Goal: Transaction & Acquisition: Purchase product/service

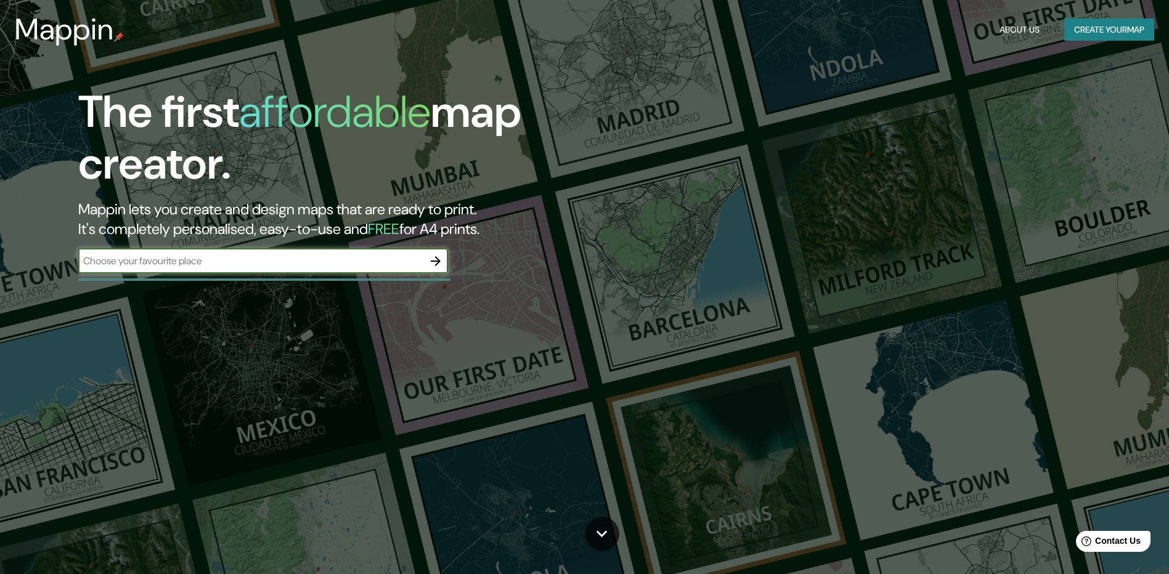
click at [344, 264] on input "text" at bounding box center [250, 261] width 345 height 14
type input "México"
click at [435, 260] on icon "button" at bounding box center [435, 261] width 15 height 15
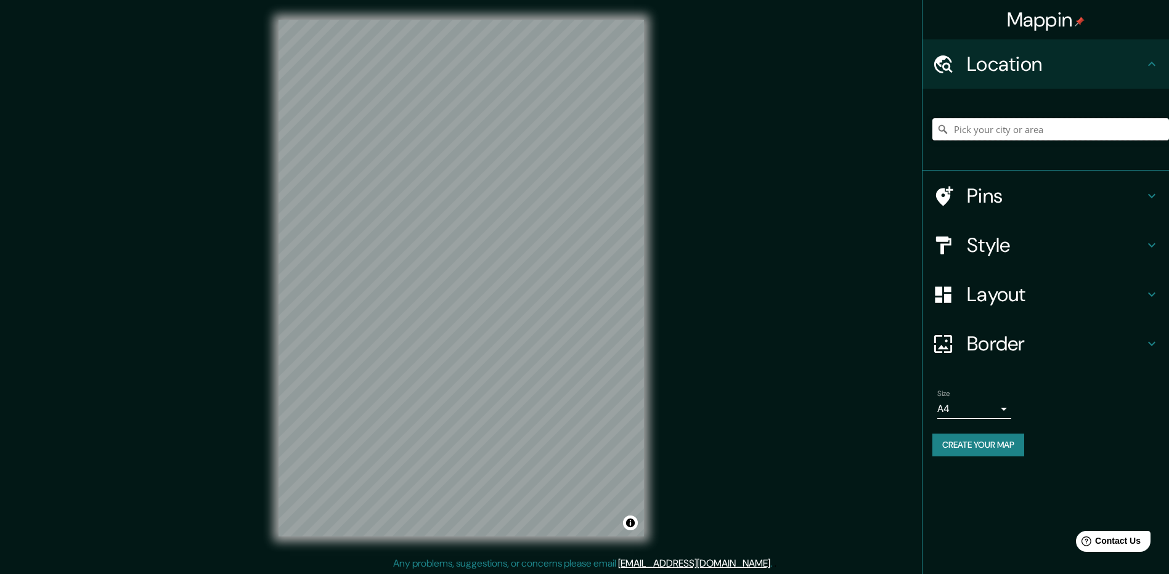
click at [995, 130] on input "Pick your city or area" at bounding box center [1050, 129] width 237 height 22
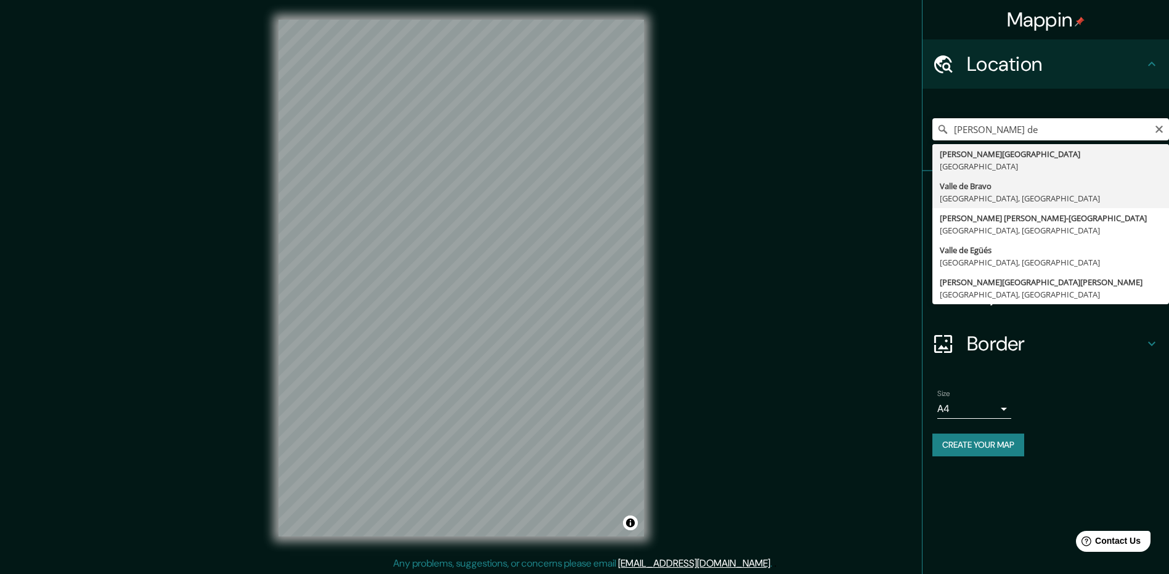
type input "[PERSON_NAME], [GEOGRAPHIC_DATA], [GEOGRAPHIC_DATA]"
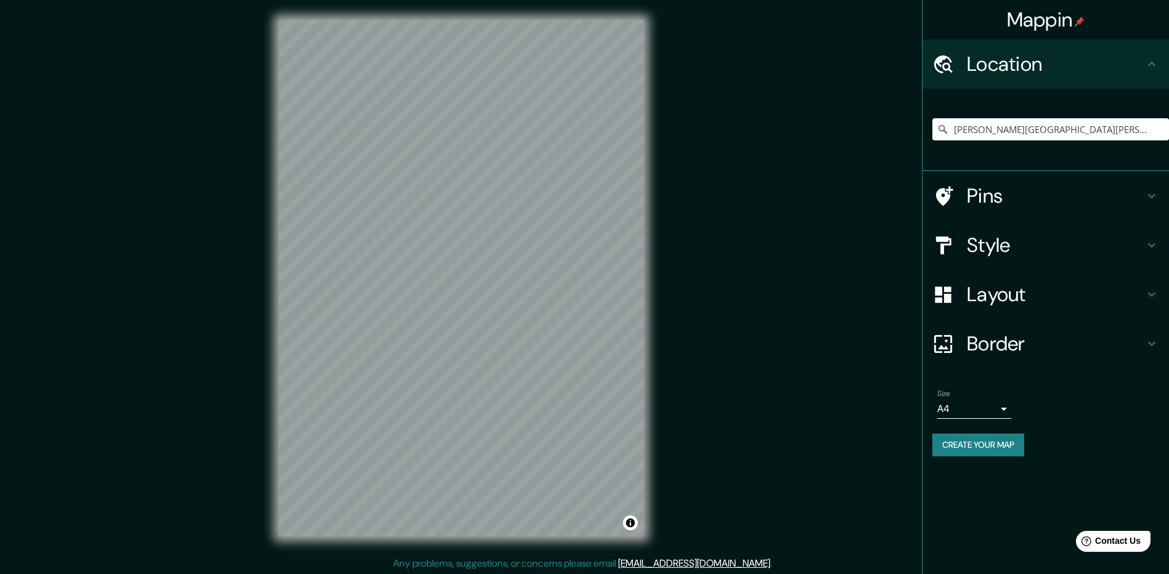
click at [1007, 238] on h4 "Style" at bounding box center [1054, 245] width 177 height 25
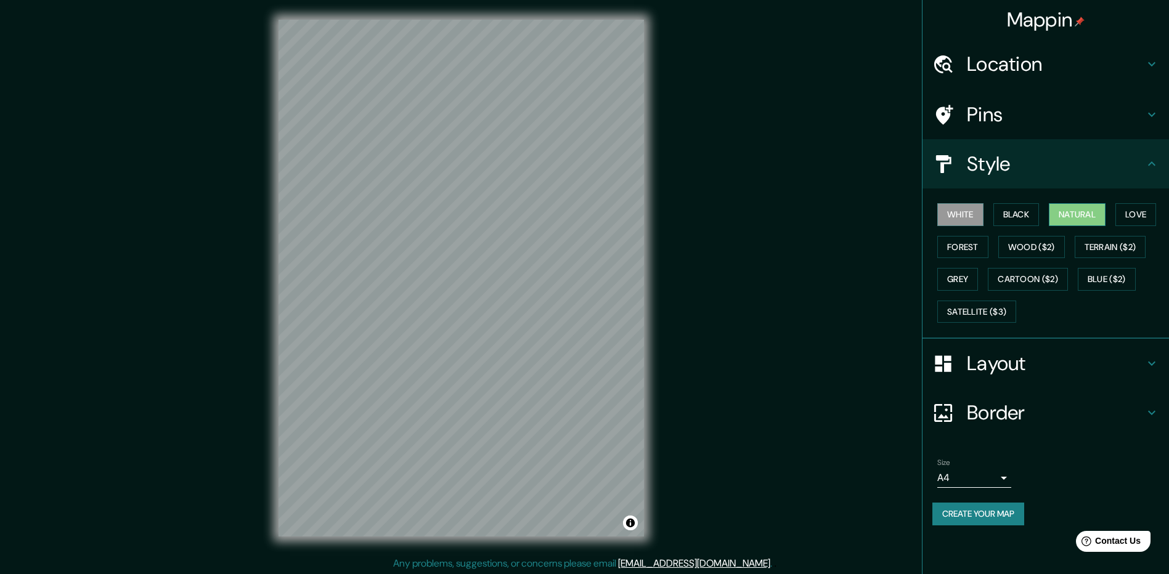
click at [1087, 213] on button "Natural" at bounding box center [1076, 214] width 57 height 23
click at [976, 248] on button "Forest" at bounding box center [962, 247] width 51 height 23
click at [1026, 248] on button "Wood ($2)" at bounding box center [1031, 247] width 67 height 23
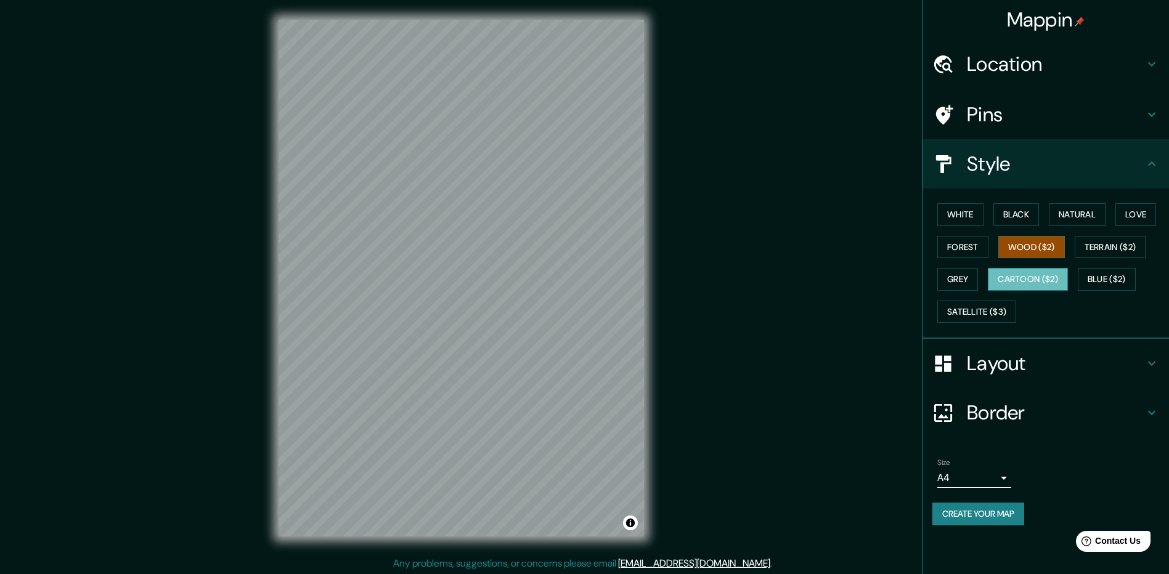
click at [1013, 282] on button "Cartoon ($2)" at bounding box center [1027, 279] width 80 height 23
click at [1071, 213] on button "Natural" at bounding box center [1076, 214] width 57 height 23
click at [974, 110] on h4 "Pins" at bounding box center [1054, 114] width 177 height 25
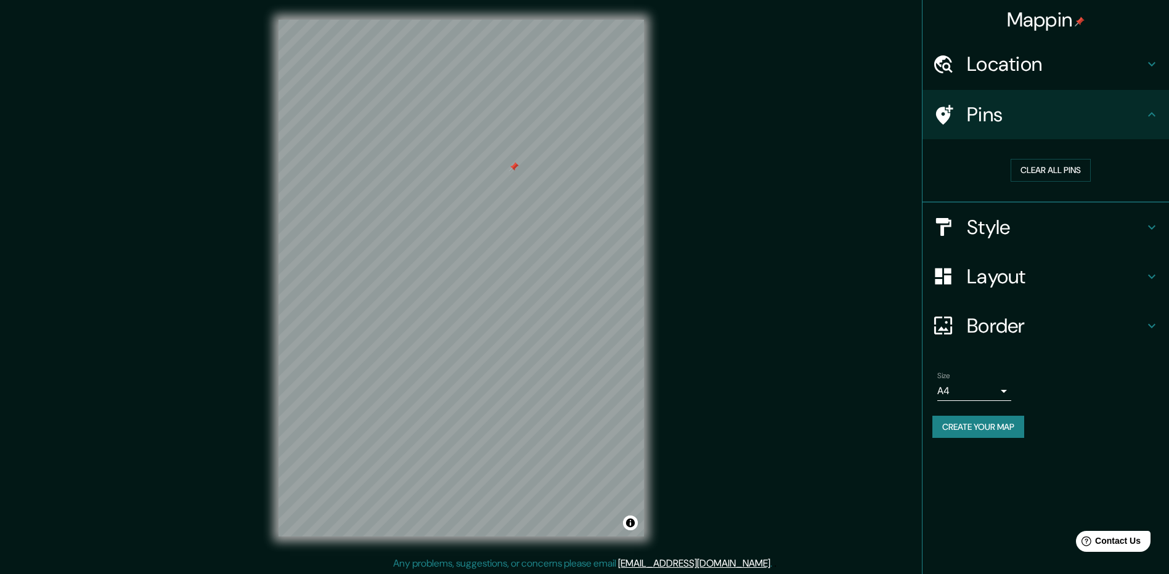
click at [1103, 314] on h4 "Border" at bounding box center [1054, 326] width 177 height 25
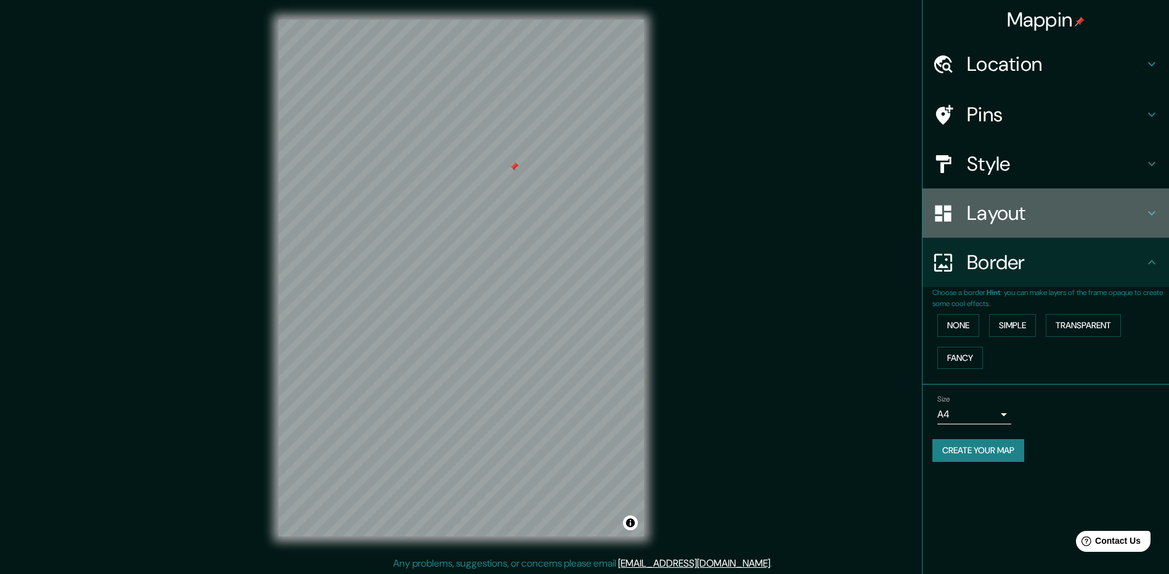
click at [1090, 219] on h4 "Layout" at bounding box center [1054, 213] width 177 height 25
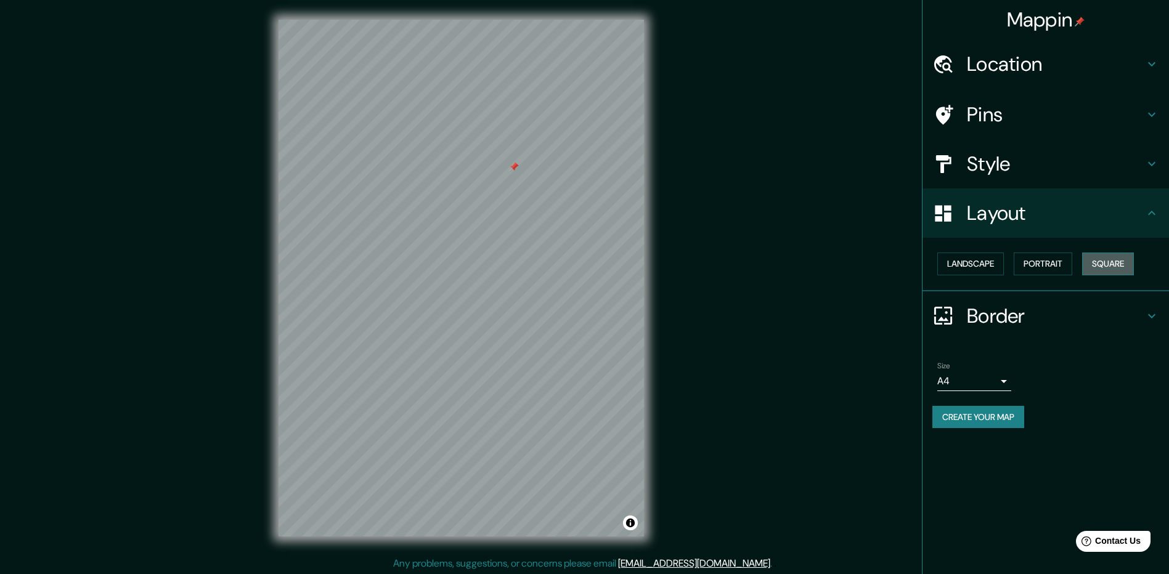
click at [1097, 267] on button "Square" at bounding box center [1108, 264] width 52 height 23
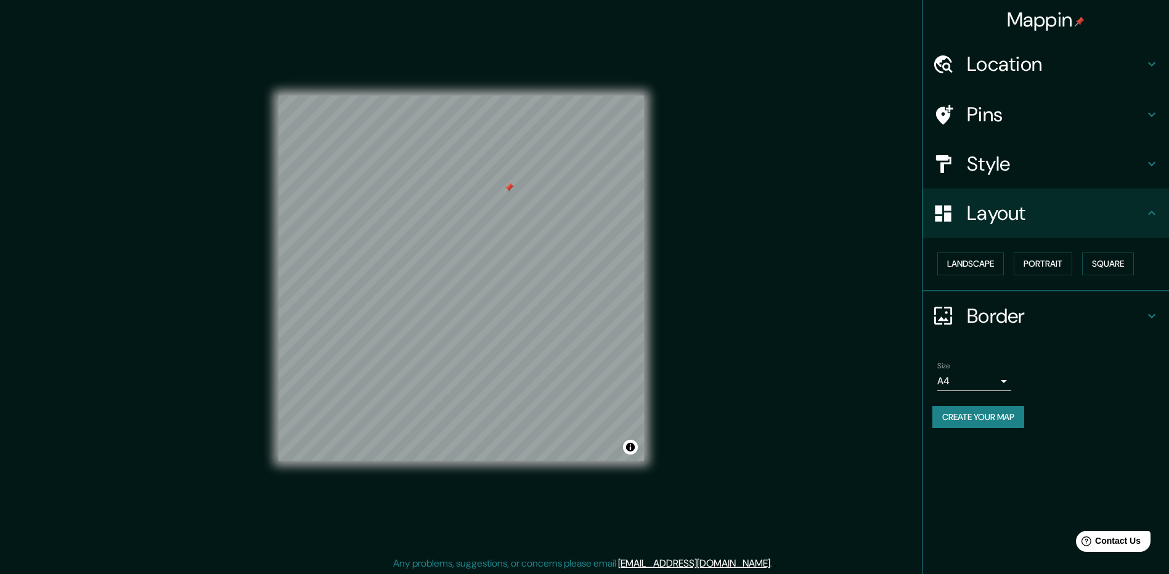
click at [1041, 156] on h4 "Style" at bounding box center [1054, 164] width 177 height 25
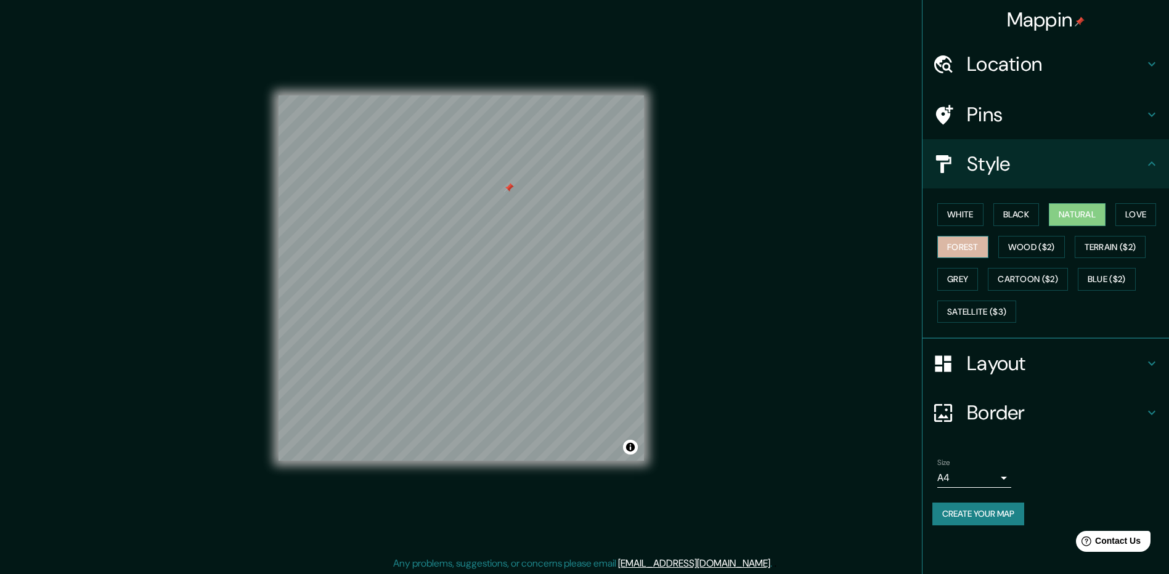
click at [969, 246] on button "Forest" at bounding box center [962, 247] width 51 height 23
click at [1011, 219] on button "Black" at bounding box center [1016, 214] width 46 height 23
click at [1092, 213] on button "Natural" at bounding box center [1076, 214] width 57 height 23
click at [1138, 212] on button "Love" at bounding box center [1135, 214] width 41 height 23
click at [1077, 217] on button "Natural" at bounding box center [1076, 214] width 57 height 23
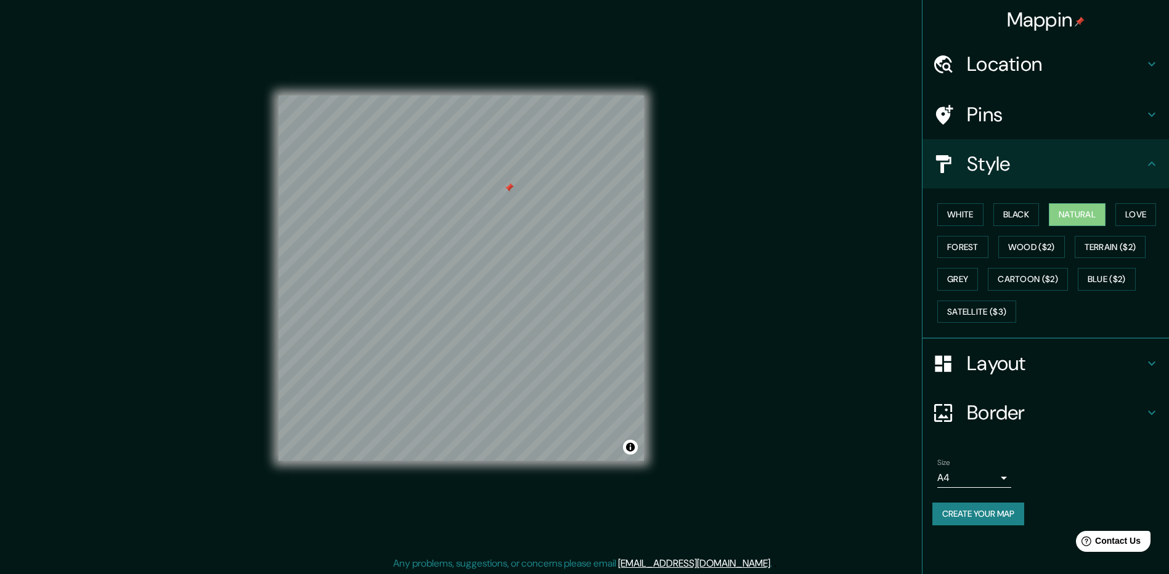
click at [997, 514] on button "Create your map" at bounding box center [978, 514] width 92 height 23
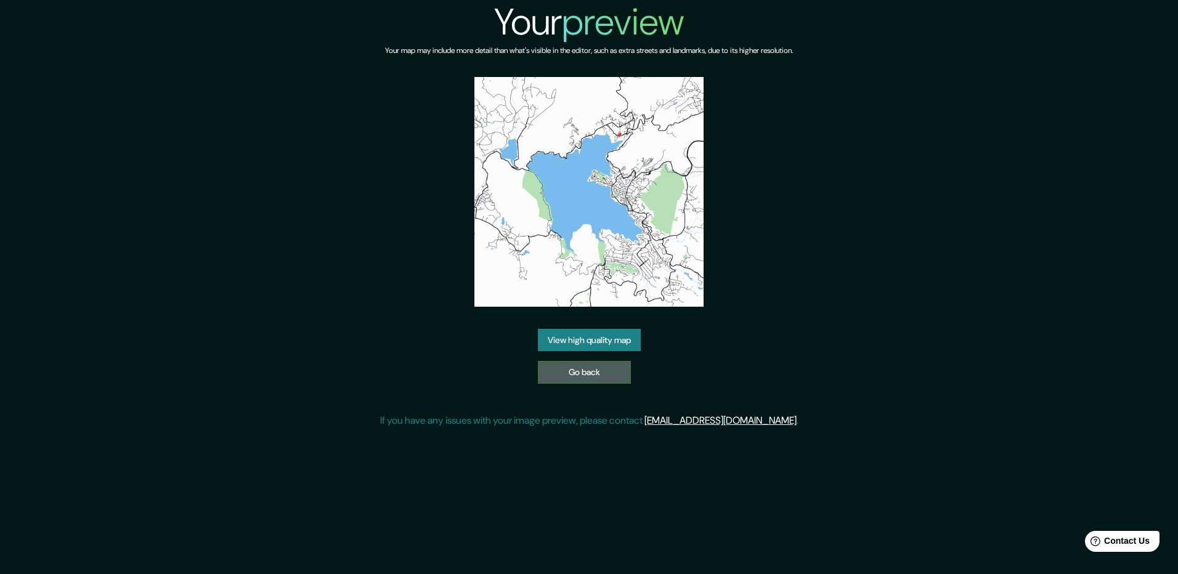
click at [612, 375] on link "Go back" at bounding box center [584, 372] width 93 height 23
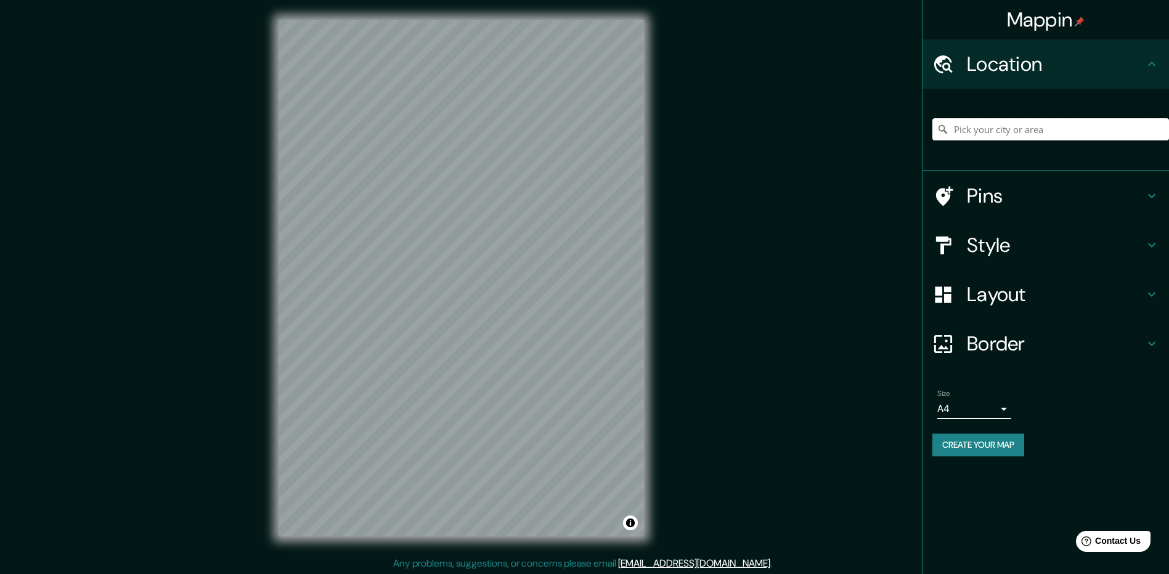
click at [1034, 130] on input "Pick your city or area" at bounding box center [1050, 129] width 237 height 22
type input "[PERSON_NAME], [GEOGRAPHIC_DATA], [GEOGRAPHIC_DATA]"
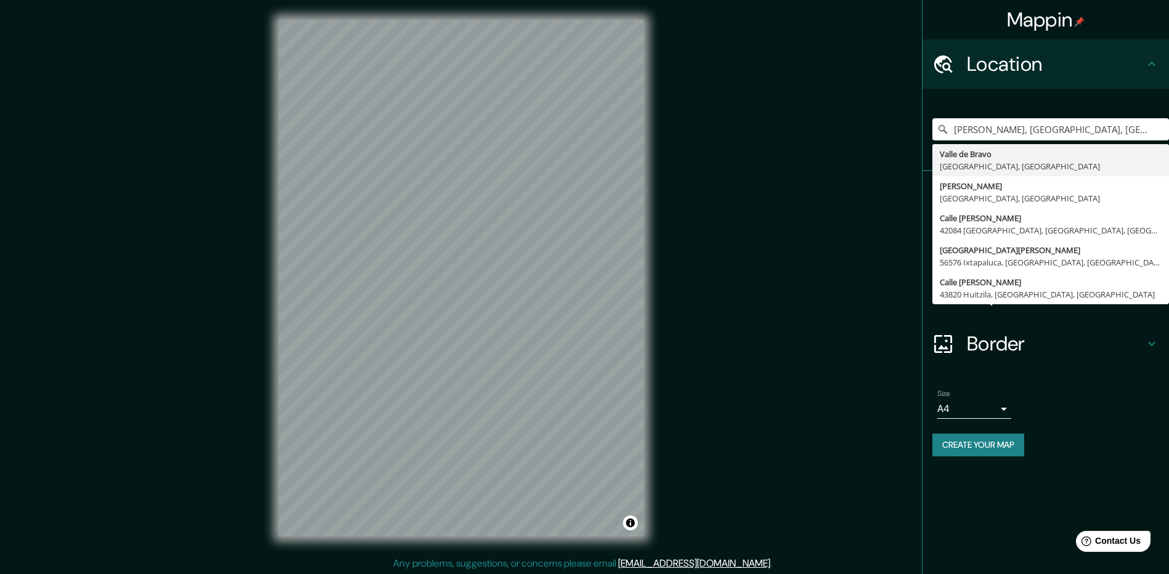
click at [1056, 363] on div "Border" at bounding box center [1045, 343] width 246 height 49
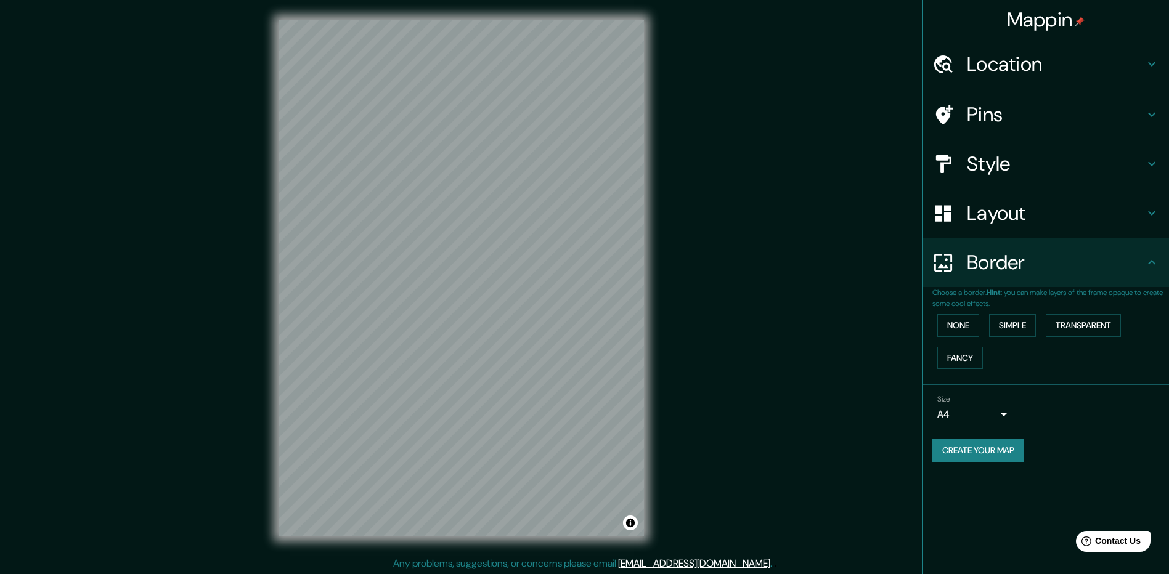
click at [1045, 213] on h4 "Layout" at bounding box center [1054, 213] width 177 height 25
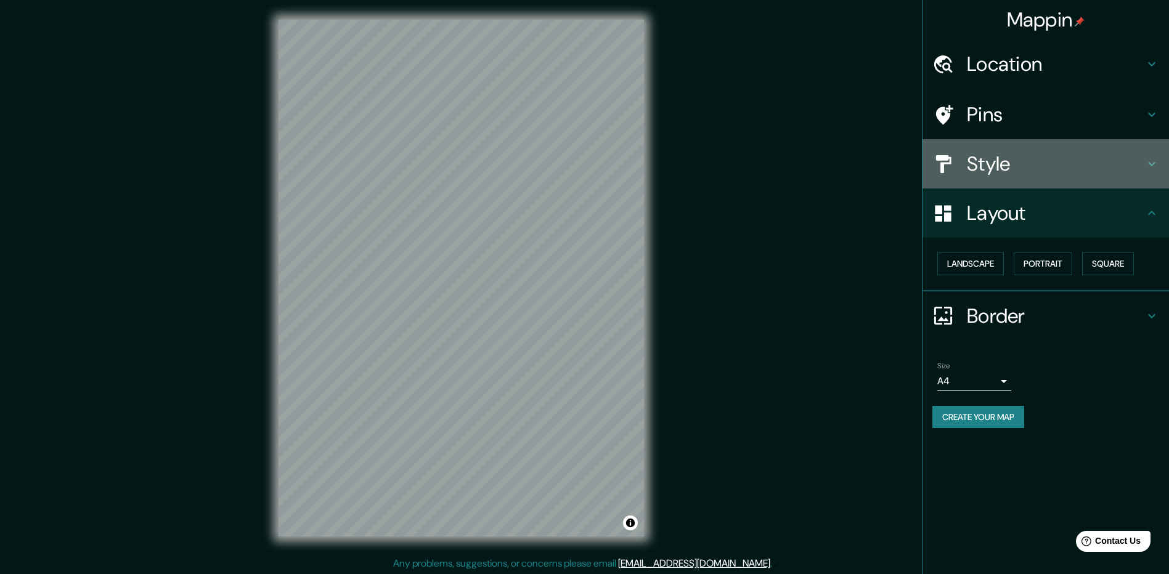
click at [1037, 163] on h4 "Style" at bounding box center [1054, 164] width 177 height 25
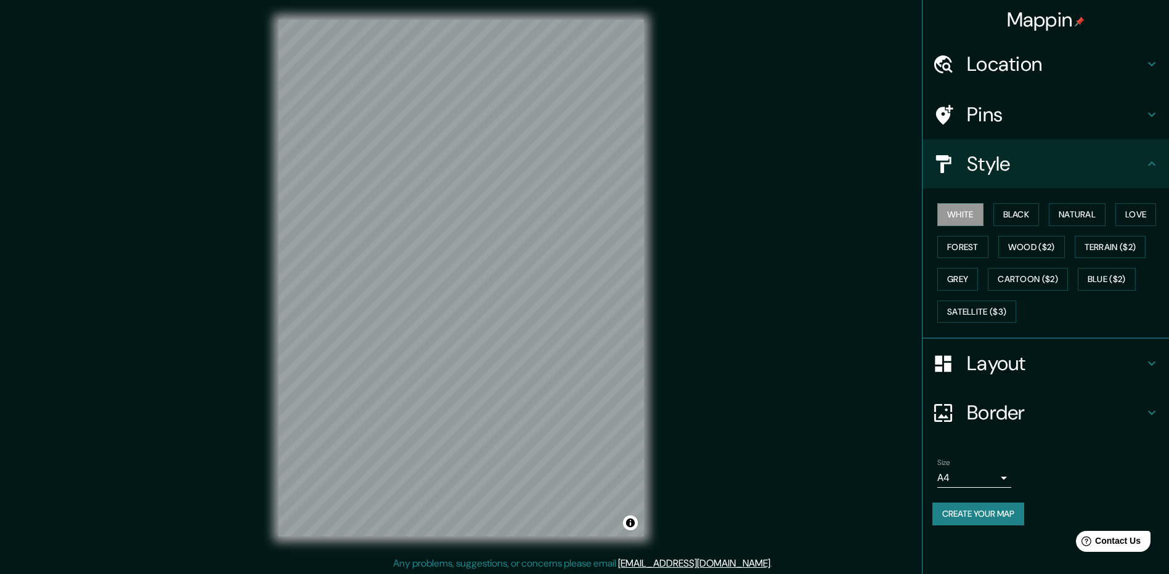
click at [1080, 202] on div "White Black Natural Love Forest Wood ($2) Terrain ($2) Grey Cartoon ($2) Blue (…" at bounding box center [1050, 262] width 237 height 129
click at [1078, 219] on button "Natural" at bounding box center [1076, 214] width 57 height 23
click at [1070, 157] on h4 "Style" at bounding box center [1054, 164] width 177 height 25
click at [1047, 110] on h4 "Pins" at bounding box center [1054, 114] width 177 height 25
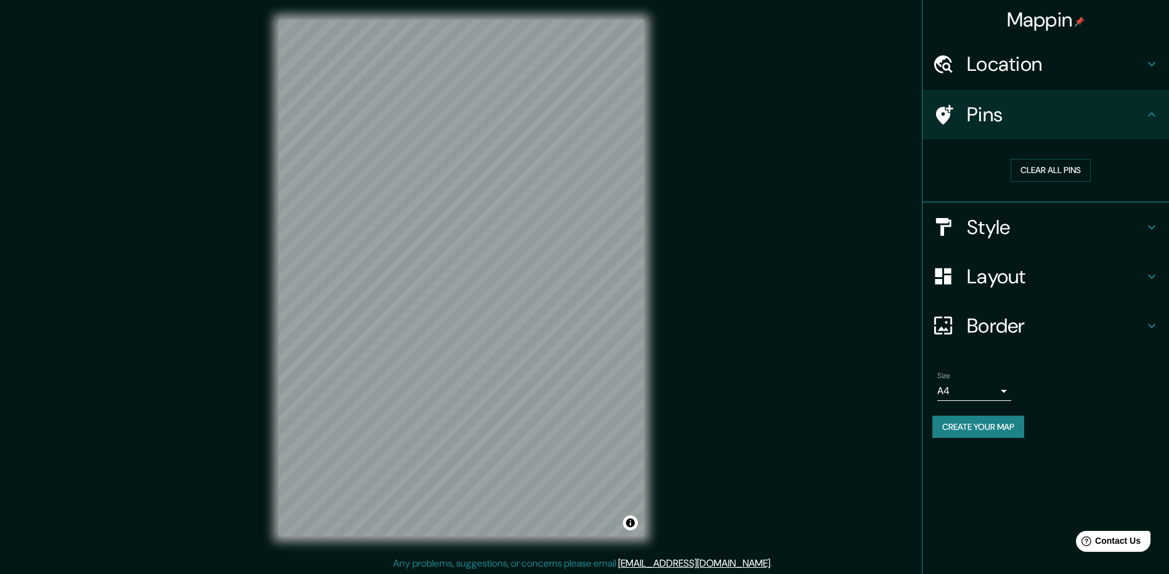
click at [989, 332] on h4 "Border" at bounding box center [1054, 326] width 177 height 25
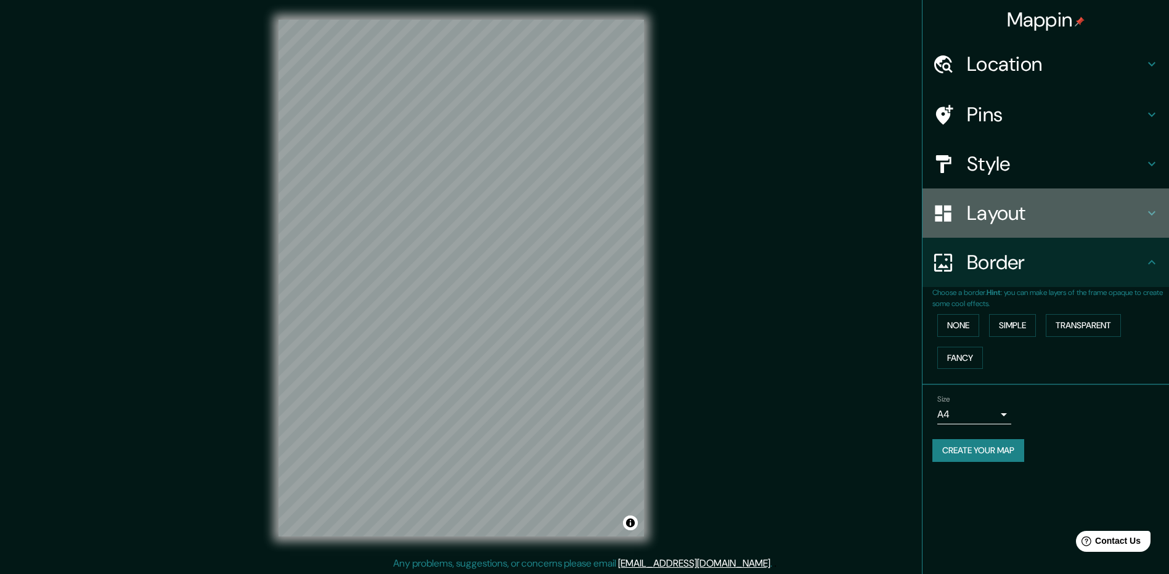
click at [975, 236] on div "Layout" at bounding box center [1045, 212] width 246 height 49
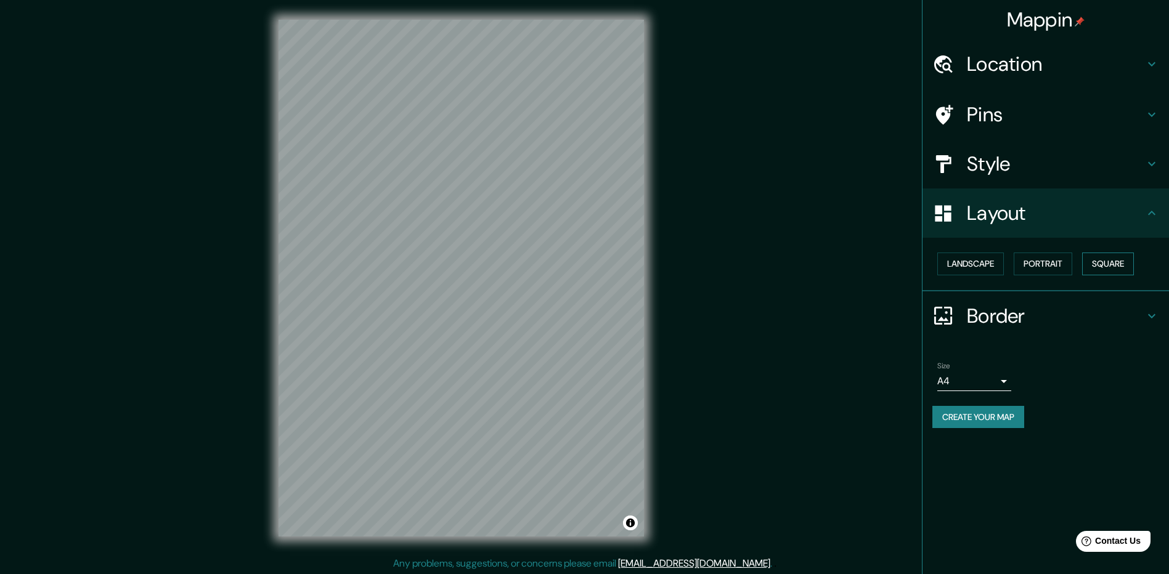
click at [1116, 268] on button "Square" at bounding box center [1108, 264] width 52 height 23
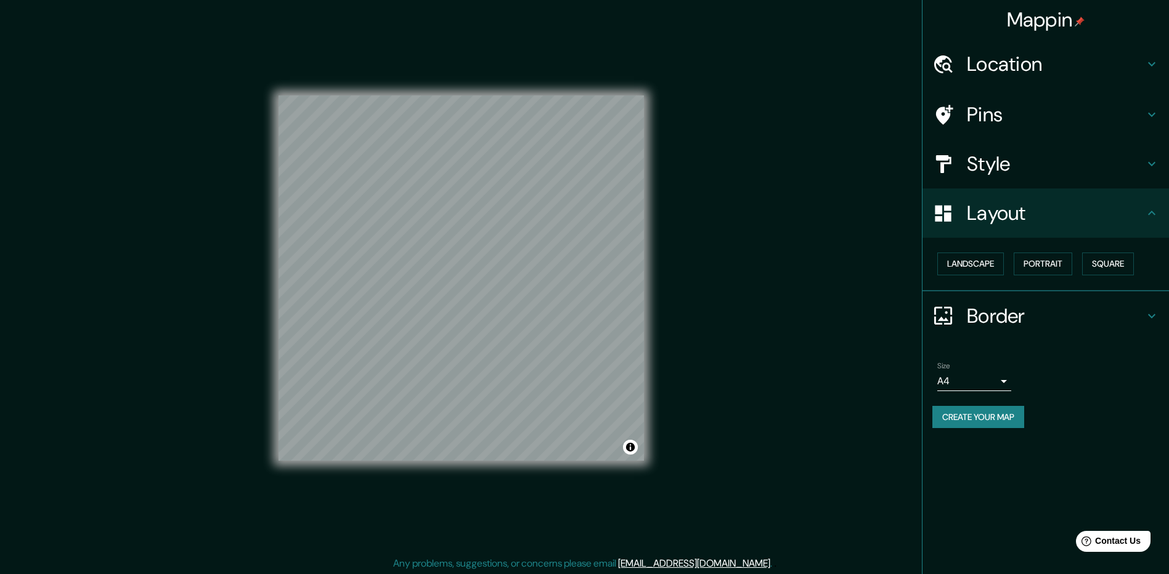
click at [1020, 209] on h4 "Layout" at bounding box center [1054, 213] width 177 height 25
click at [986, 422] on button "Create your map" at bounding box center [978, 417] width 92 height 23
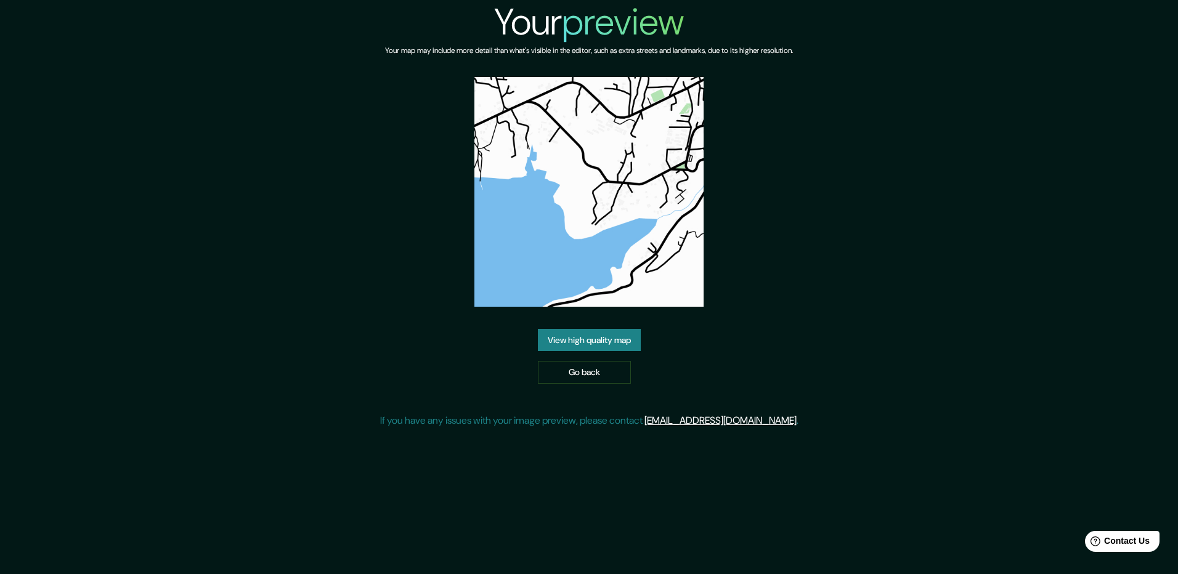
click at [756, 328] on div "Your preview Your map may include more detail than what's visible in the editor…" at bounding box center [589, 219] width 418 height 438
